Goal: Transaction & Acquisition: Purchase product/service

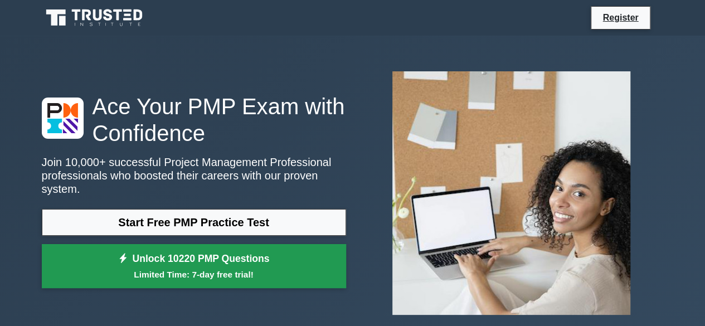
click at [310, 246] on link "Unlock 10220 PMP Questions Limited Time: 7-day free trial!" at bounding box center [194, 266] width 304 height 45
